Goal: Check status: Check status

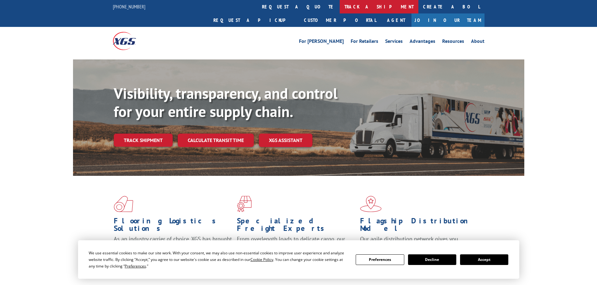
click at [340, 10] on link "track a shipment" at bounding box center [379, 6] width 79 height 13
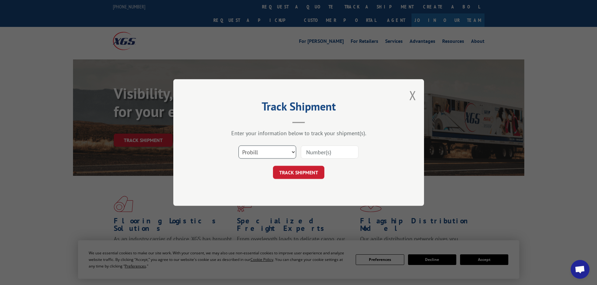
click at [264, 158] on select "Select category... Probill BOL PO" at bounding box center [267, 152] width 58 height 13
select select "bol"
click at [238, 146] on select "Select category... Probill BOL PO" at bounding box center [267, 152] width 58 height 13
click at [333, 149] on input at bounding box center [330, 152] width 58 height 13
paste input "5529277"
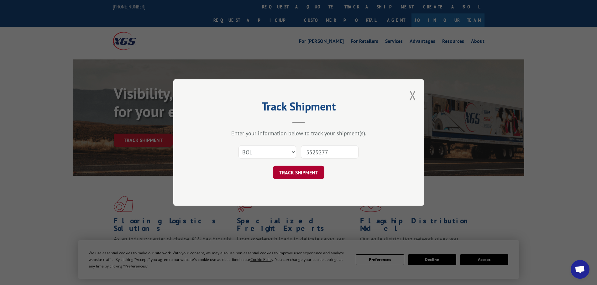
type input "5529277"
click at [303, 176] on button "TRACK SHIPMENT" at bounding box center [298, 172] width 51 height 13
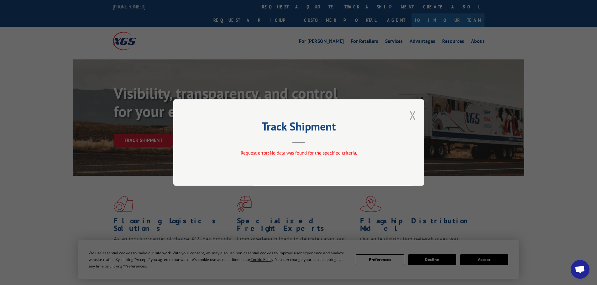
click at [410, 114] on button "Close modal" at bounding box center [412, 115] width 7 height 17
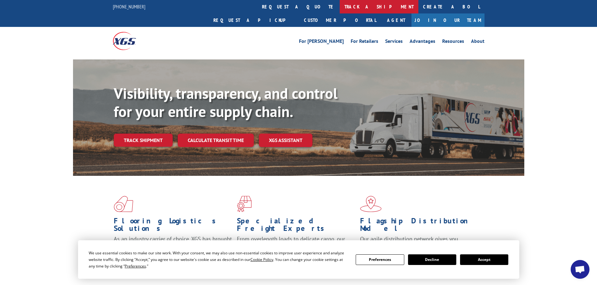
click at [340, 6] on link "track a shipment" at bounding box center [379, 6] width 79 height 13
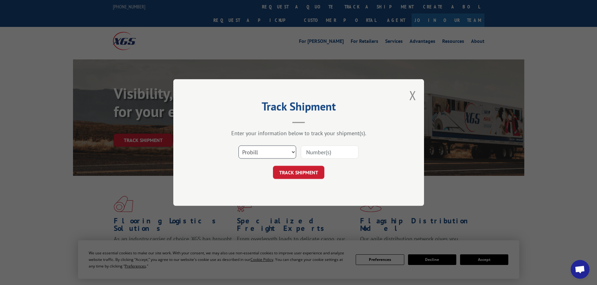
click at [264, 152] on select "Select category... Probill BOL PO" at bounding box center [267, 152] width 58 height 13
click at [238, 146] on select "Select category... Probill BOL PO" at bounding box center [267, 152] width 58 height 13
click at [278, 153] on select "Select category... Probill BOL PO" at bounding box center [267, 152] width 58 height 13
select select "probill"
click at [238, 146] on select "Select category... Probill BOL PO" at bounding box center [267, 152] width 58 height 13
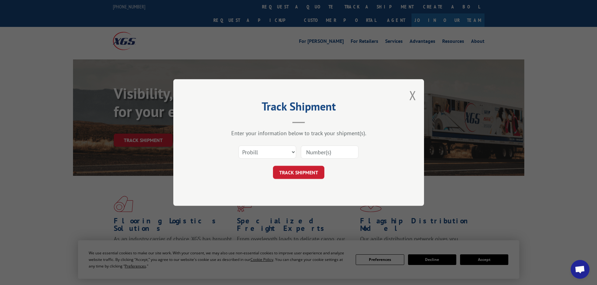
click at [329, 153] on input at bounding box center [330, 152] width 58 height 13
paste input "17523383"
type input "17523383"
click at [308, 175] on button "TRACK SHIPMENT" at bounding box center [298, 172] width 51 height 13
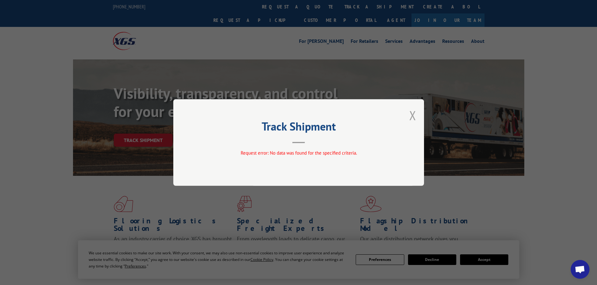
click at [409, 113] on button "Close modal" at bounding box center [412, 115] width 7 height 17
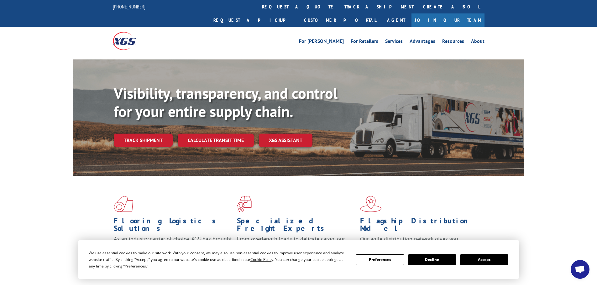
drag, startPoint x: 291, startPoint y: 7, endPoint x: 290, endPoint y: 32, distance: 25.1
click at [340, 7] on link "track a shipment" at bounding box center [379, 6] width 79 height 13
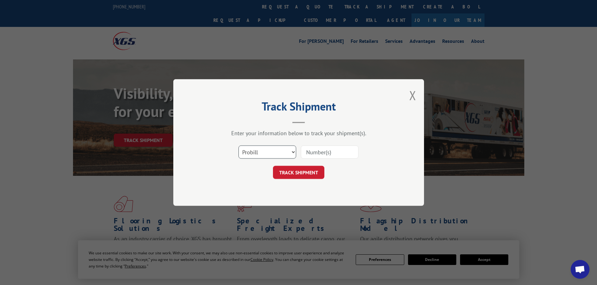
click at [270, 156] on select "Select category... Probill BOL PO" at bounding box center [267, 152] width 58 height 13
select select "bol"
click at [238, 146] on select "Select category... Probill BOL PO" at bounding box center [267, 152] width 58 height 13
click at [311, 153] on input at bounding box center [330, 152] width 58 height 13
paste input "5529277"
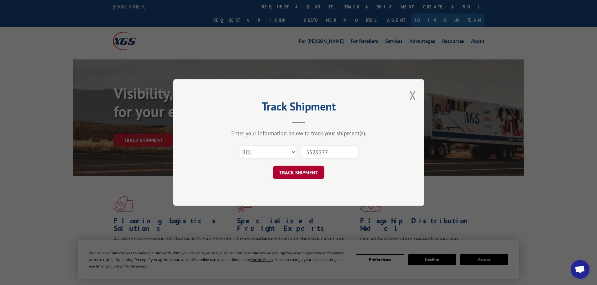
type input "5529277"
click at [305, 175] on button "TRACK SHIPMENT" at bounding box center [298, 172] width 51 height 13
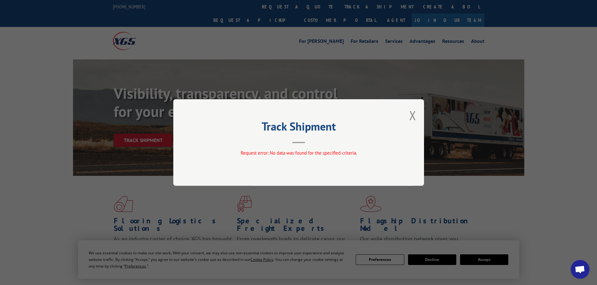
click at [411, 116] on button "Close modal" at bounding box center [412, 115] width 7 height 17
